Goal: Information Seeking & Learning: Learn about a topic

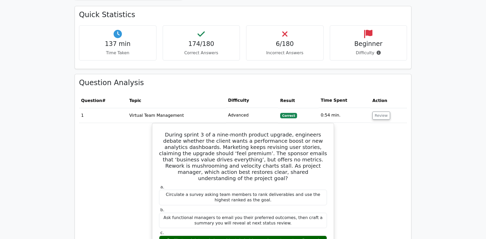
scroll to position [313, 0]
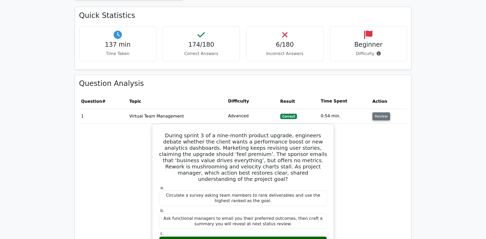
click at [379, 112] on button "Review" at bounding box center [381, 116] width 18 height 8
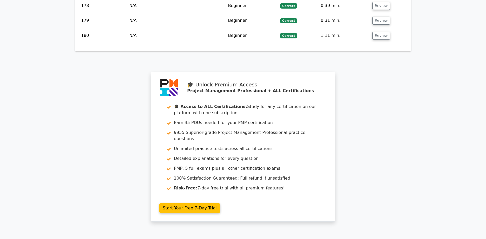
scroll to position [3068, 0]
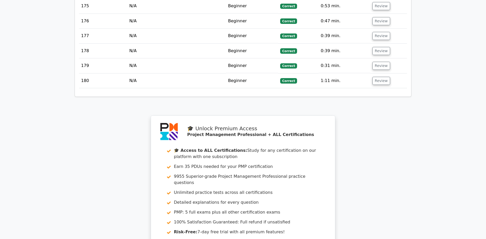
scroll to position [3023, 0]
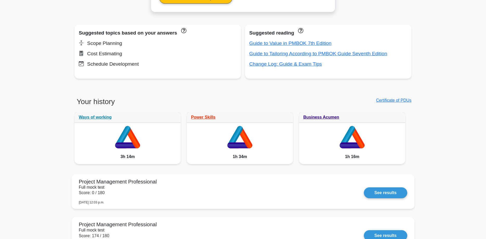
scroll to position [342, 0]
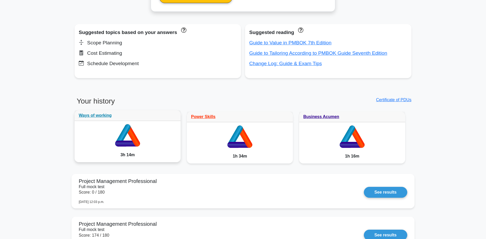
click at [156, 144] on icon at bounding box center [128, 134] width 106 height 27
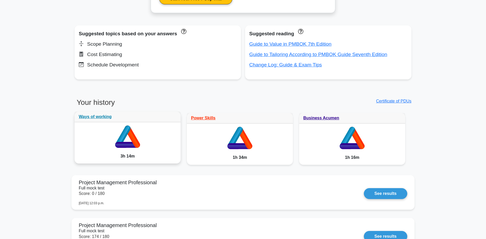
click at [135, 142] on icon at bounding box center [132, 137] width 15 height 22
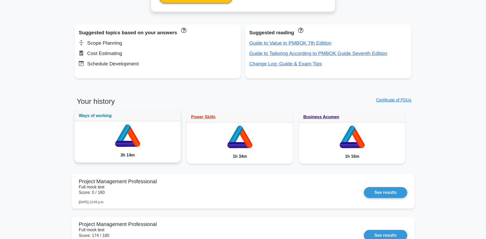
click at [98, 116] on link "Ways of working" at bounding box center [95, 116] width 33 height 4
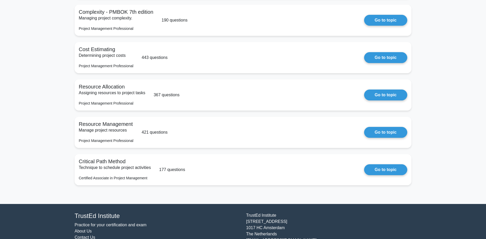
scroll to position [1171, 0]
